Goal: Check status: Check status

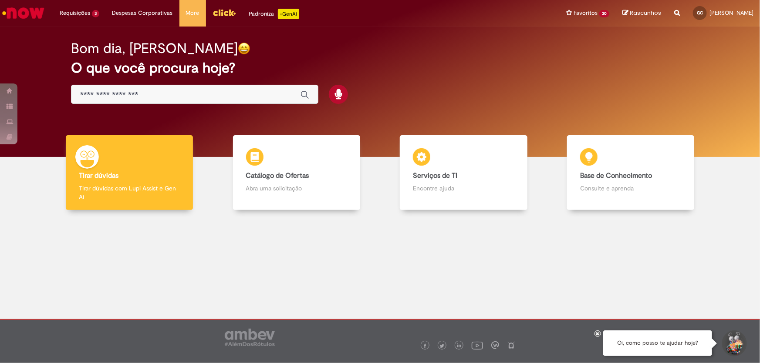
click at [220, 13] on img "Menu Cabeçalho" at bounding box center [224, 12] width 24 height 13
click at [261, 268] on div at bounding box center [380, 279] width 746 height 124
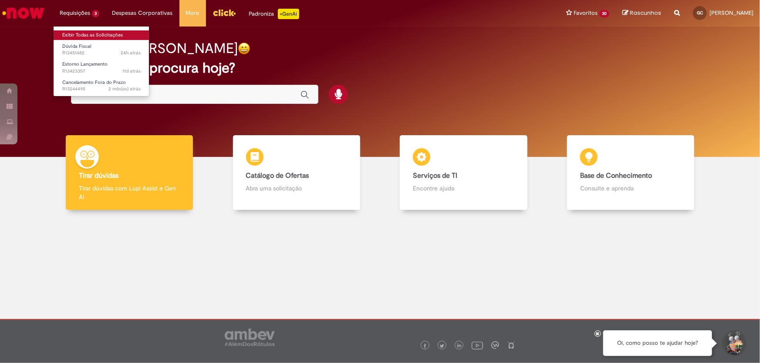
click at [78, 33] on link "Exibir Todas as Solicitações" at bounding box center [102, 35] width 96 height 10
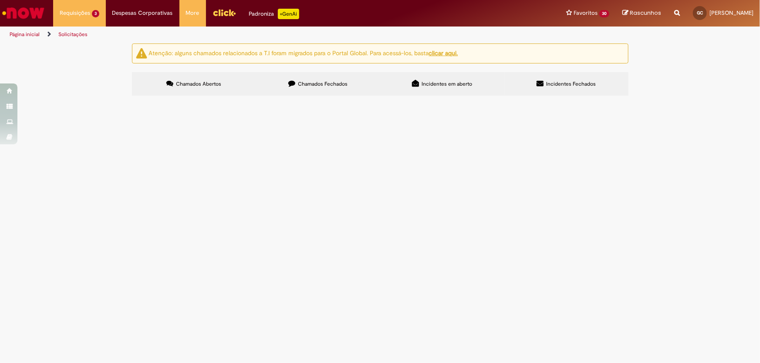
click at [307, 85] on span "Chamados Fechados" at bounding box center [323, 84] width 50 height 7
click at [0, 0] on link at bounding box center [0, 0] width 0 height 0
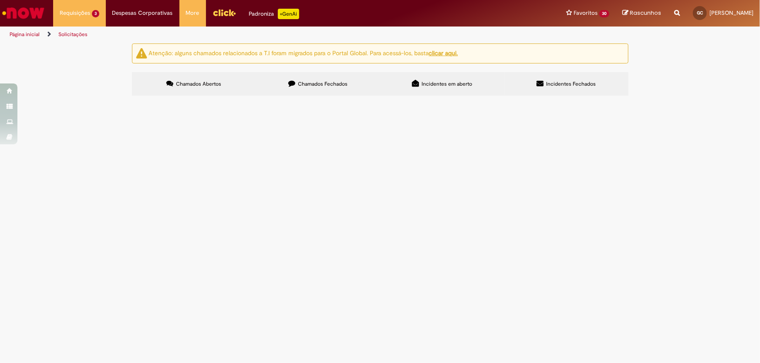
scroll to position [281, 0]
click at [0, 0] on link at bounding box center [0, 0] width 0 height 0
click at [106, 98] on div "Atenção: alguns chamados relacionados a T.I foram migrados para o Portal Global…" at bounding box center [380, 71] width 760 height 55
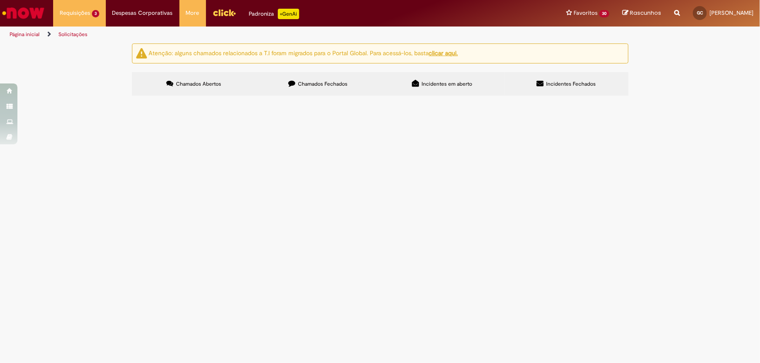
click at [0, 0] on link at bounding box center [0, 0] width 0 height 0
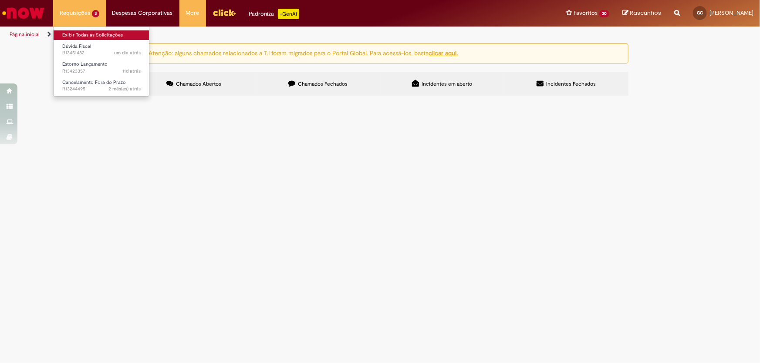
click at [104, 35] on link "Exibir Todas as Solicitações" at bounding box center [102, 35] width 96 height 10
click at [79, 30] on link "Exibir Todas as Solicitações" at bounding box center [102, 35] width 96 height 10
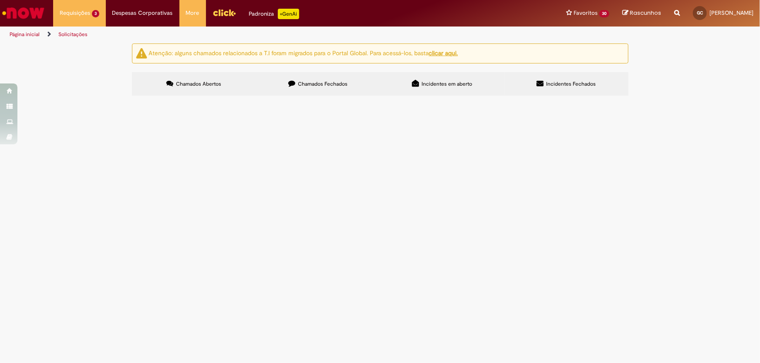
click at [32, 36] on link "Página inicial" at bounding box center [25, 34] width 30 height 7
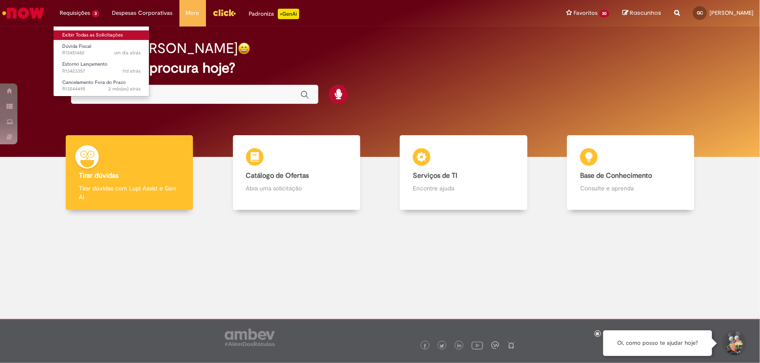
click at [90, 31] on link "Exibir Todas as Solicitações" at bounding box center [102, 35] width 96 height 10
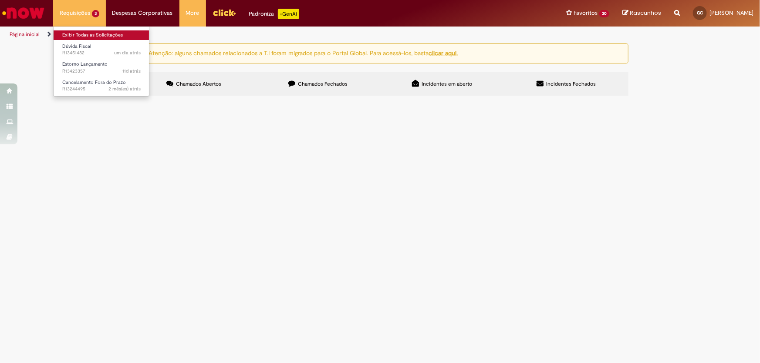
click at [90, 31] on link "Exibir Todas as Solicitações" at bounding box center [102, 35] width 96 height 10
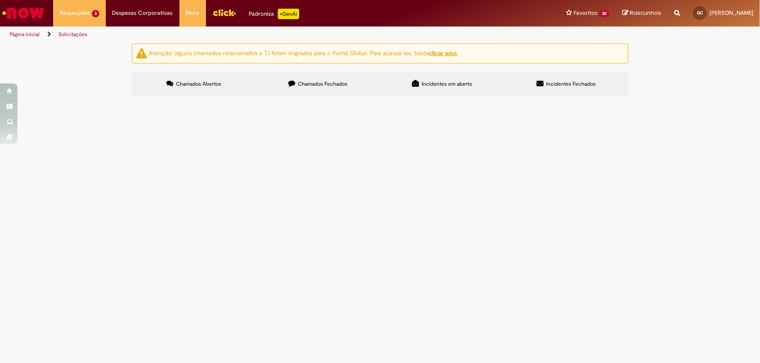
click at [304, 77] on label "Chamados Fechados" at bounding box center [318, 84] width 124 height 24
click at [0, 0] on input "Pesquisar" at bounding box center [0, 0] width 0 height 0
type input "*********"
click at [0, 0] on button "Pesquisar" at bounding box center [0, 0] width 0 height 0
click at [0, 0] on span "R12835928" at bounding box center [0, 0] width 0 height 0
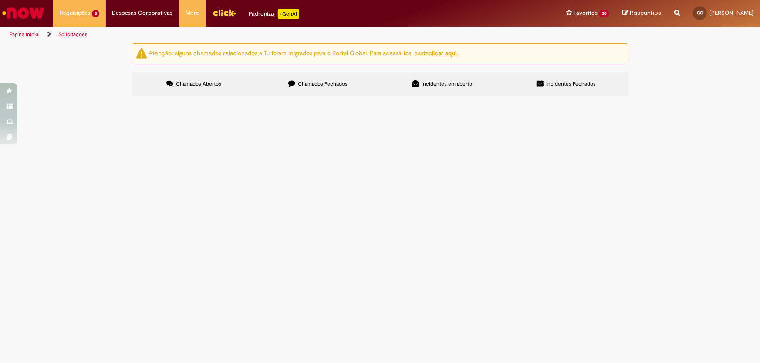
click at [0, 0] on span "R12835928" at bounding box center [0, 0] width 0 height 0
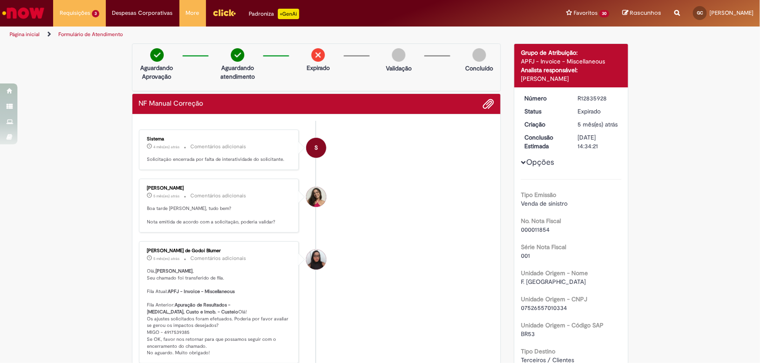
click at [369, 253] on li "[PERSON_NAME] de Godoi Blumer 5 mês(es) atrás 5 meses atrás Comentários adicion…" at bounding box center [316, 303] width 355 height 122
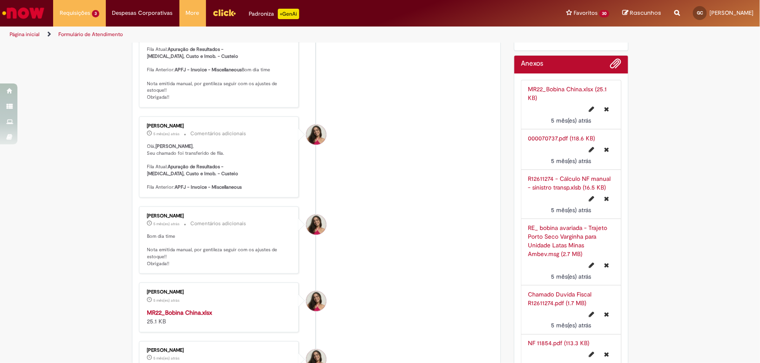
scroll to position [593, 0]
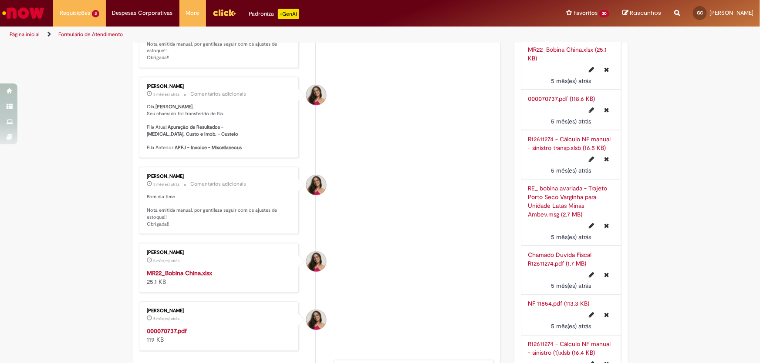
click at [554, 268] on link "Chamado Duvida Fiscal R12611274.pdf (1.7 MB)" at bounding box center [560, 259] width 64 height 17
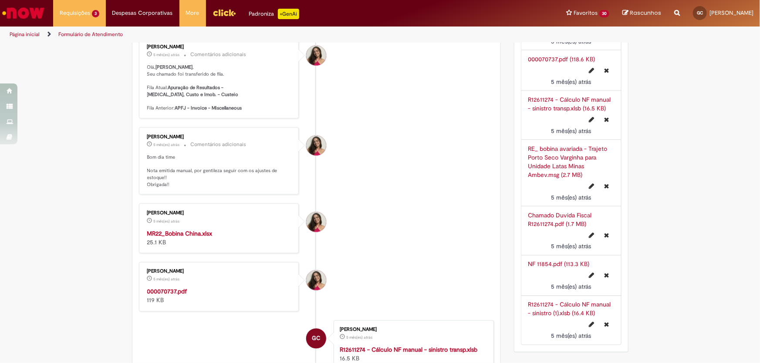
scroll to position [672, 0]
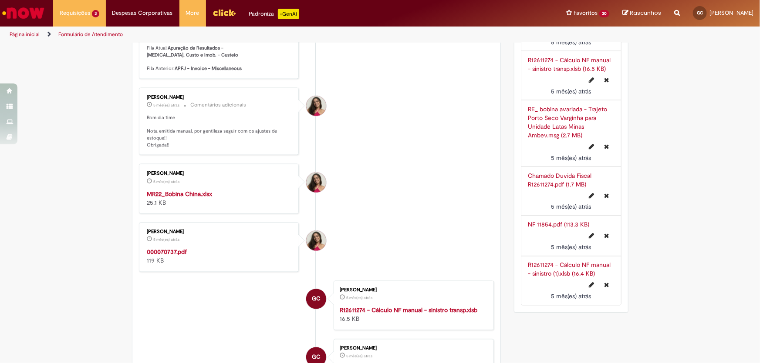
click at [170, 256] on strong "000070737.pdf" at bounding box center [167, 253] width 40 height 8
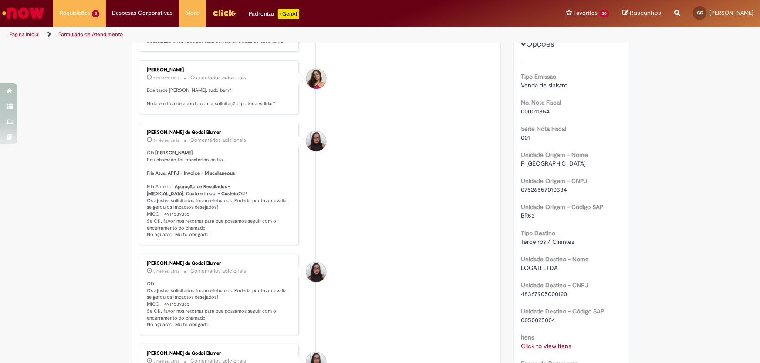
scroll to position [158, 0]
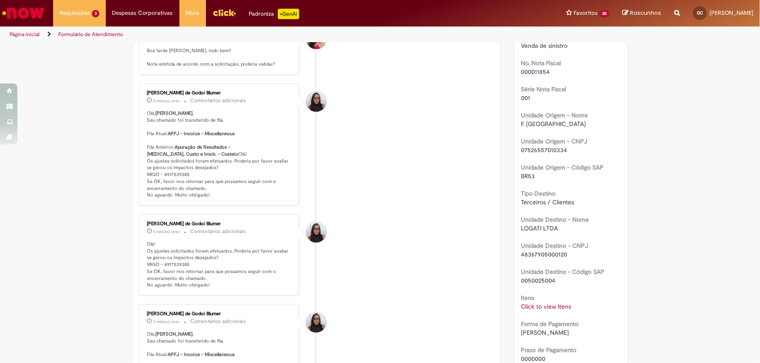
click at [526, 311] on link "Click to view Itens" at bounding box center [546, 307] width 50 height 8
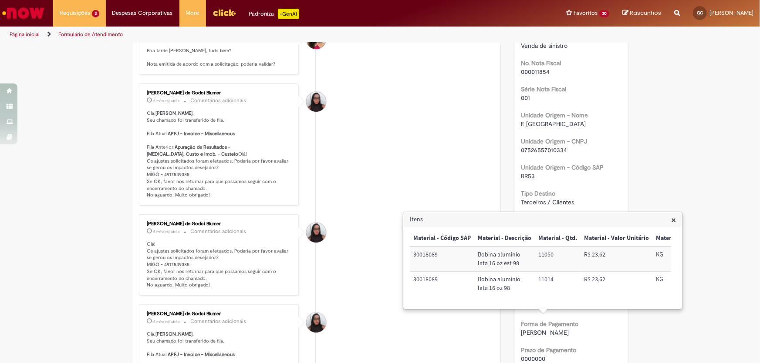
click at [526, 311] on link "Click to view Itens" at bounding box center [546, 307] width 50 height 8
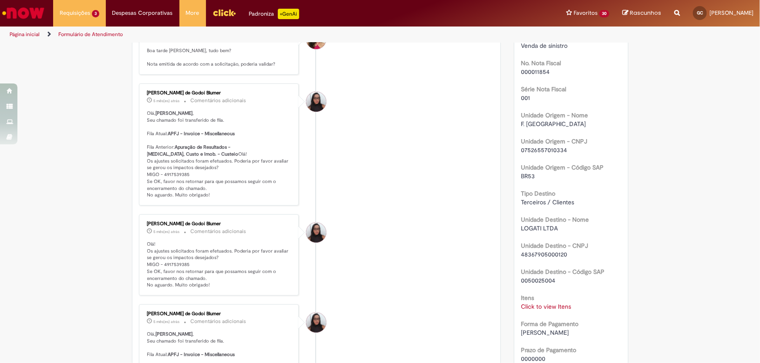
click at [526, 311] on link "Click to view Itens" at bounding box center [546, 307] width 50 height 8
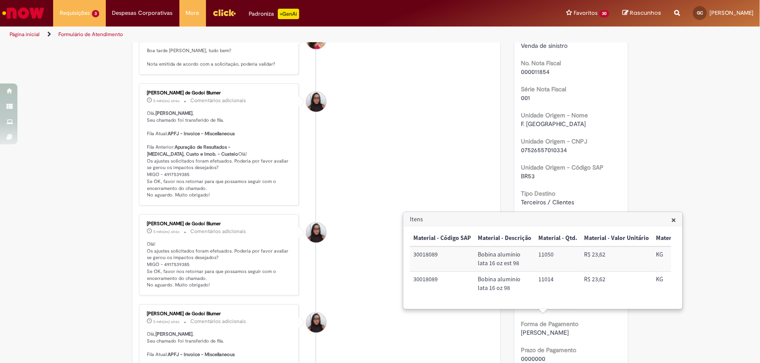
click at [526, 311] on link "Click to view Itens" at bounding box center [546, 307] width 50 height 8
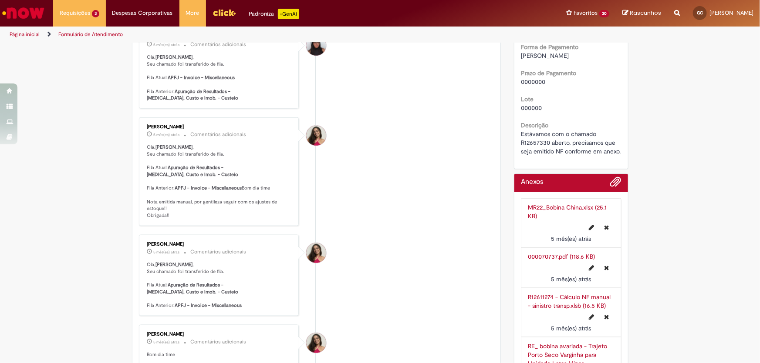
scroll to position [396, 0]
